Goal: Transaction & Acquisition: Purchase product/service

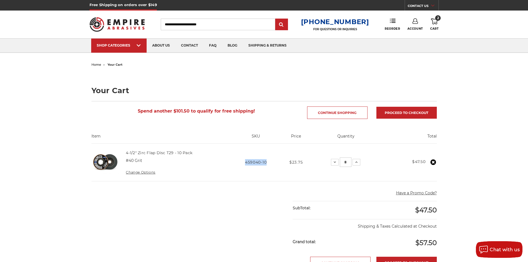
drag, startPoint x: 246, startPoint y: 163, endPoint x: 267, endPoint y: 163, distance: 21.1
click at [267, 163] on span "459040-10" at bounding box center [256, 162] width 22 height 5
copy span "459040-10"
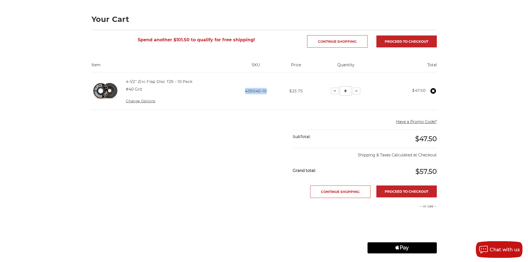
scroll to position [71, 0]
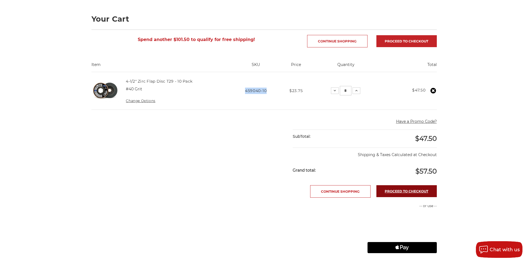
click at [386, 192] on link "Proceed to checkout" at bounding box center [406, 191] width 60 height 12
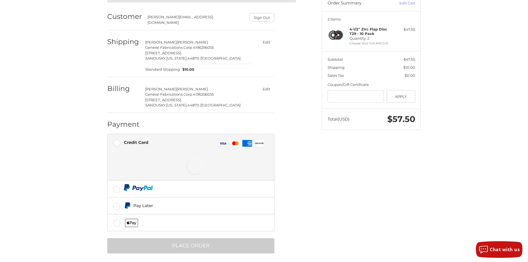
scroll to position [15, 0]
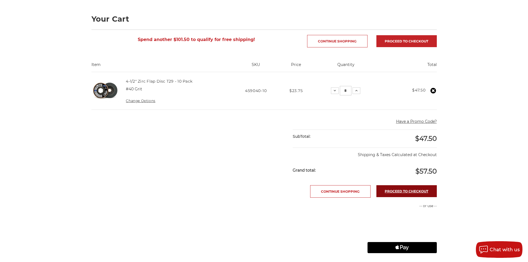
click at [388, 191] on link "Proceed to checkout" at bounding box center [406, 191] width 60 height 12
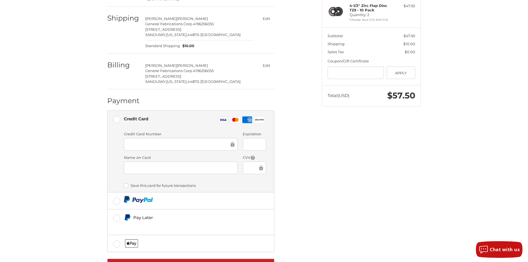
scroll to position [83, 0]
click at [321, 174] on div "Spend another $101.50 to qualify for free shipping! Customer [PERSON_NAME][EMAI…" at bounding box center [264, 122] width 333 height 325
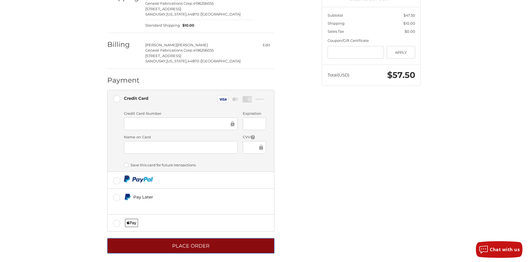
click at [169, 246] on button "Place Order" at bounding box center [190, 245] width 167 height 15
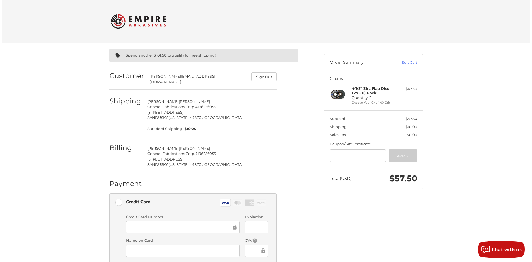
scroll to position [0, 0]
